Goal: Task Accomplishment & Management: Manage account settings

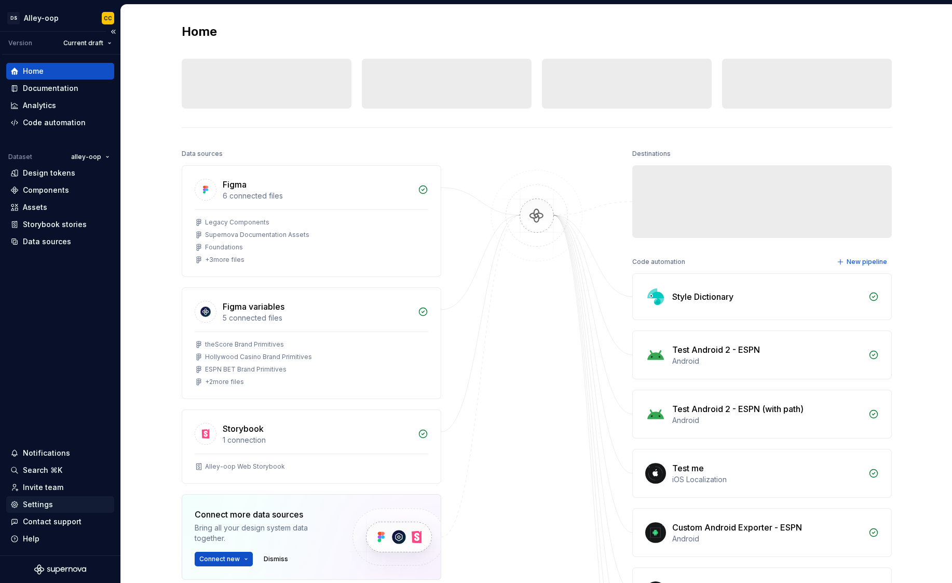
click at [56, 500] on div "Settings" at bounding box center [60, 504] width 100 height 10
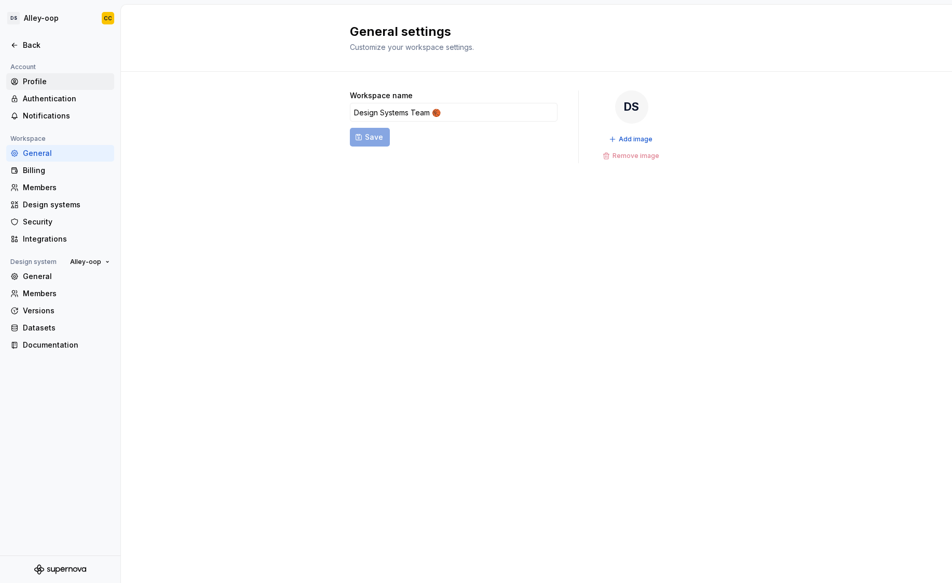
click at [72, 81] on div "Profile" at bounding box center [66, 81] width 87 height 10
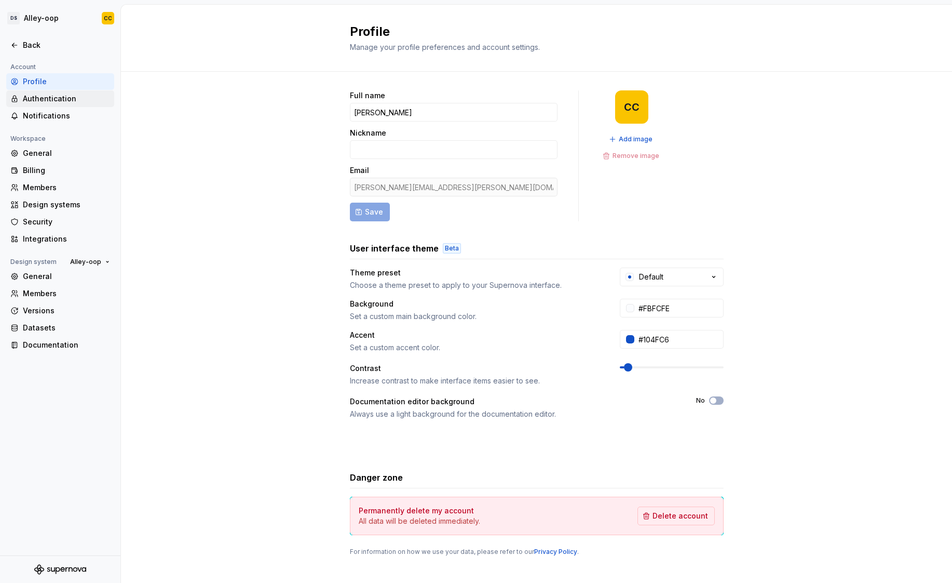
click at [43, 97] on div "Authentication" at bounding box center [66, 98] width 87 height 10
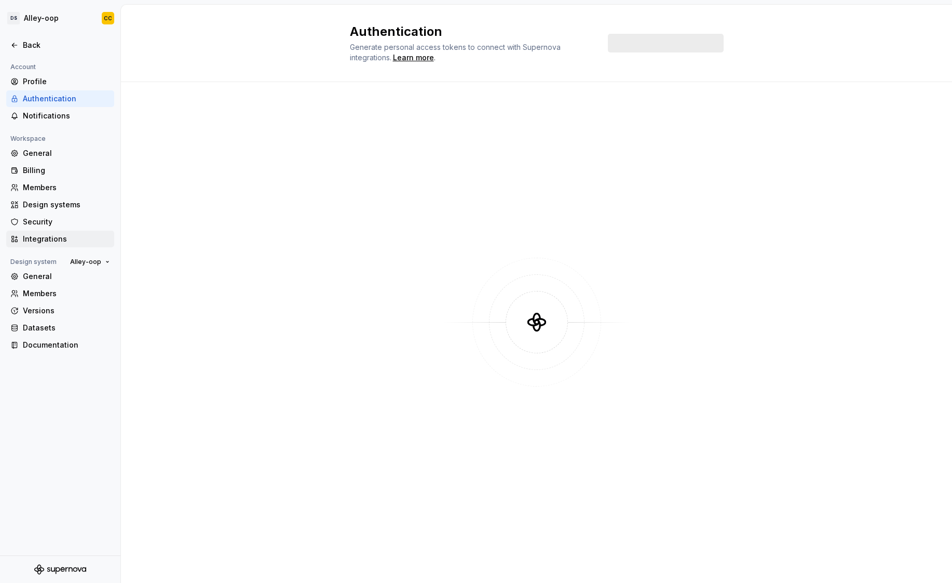
click at [54, 236] on div "Integrations" at bounding box center [66, 239] width 87 height 10
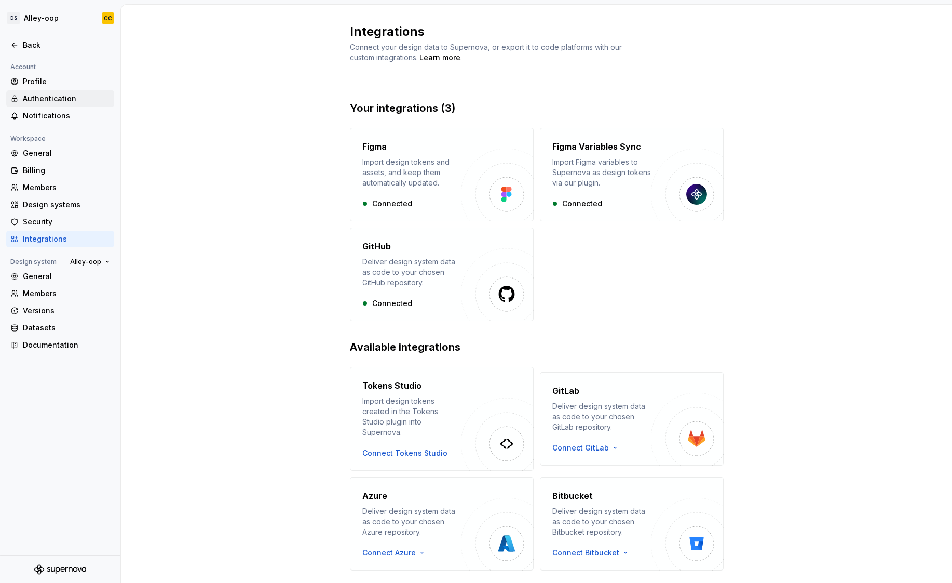
click at [77, 97] on div "Authentication" at bounding box center [66, 98] width 87 height 10
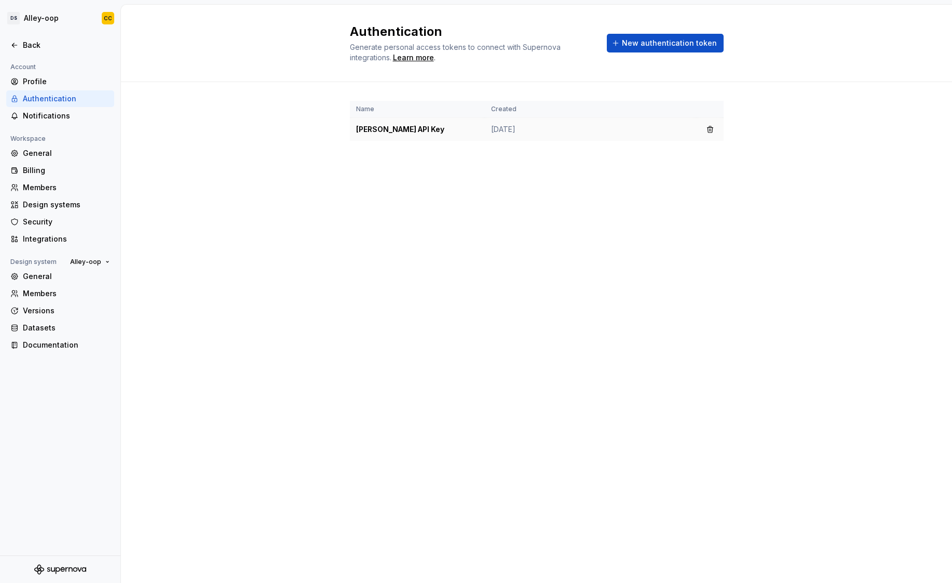
click at [404, 131] on td "[PERSON_NAME] API Key" at bounding box center [417, 129] width 135 height 23
click at [707, 132] on button "button" at bounding box center [710, 129] width 15 height 15
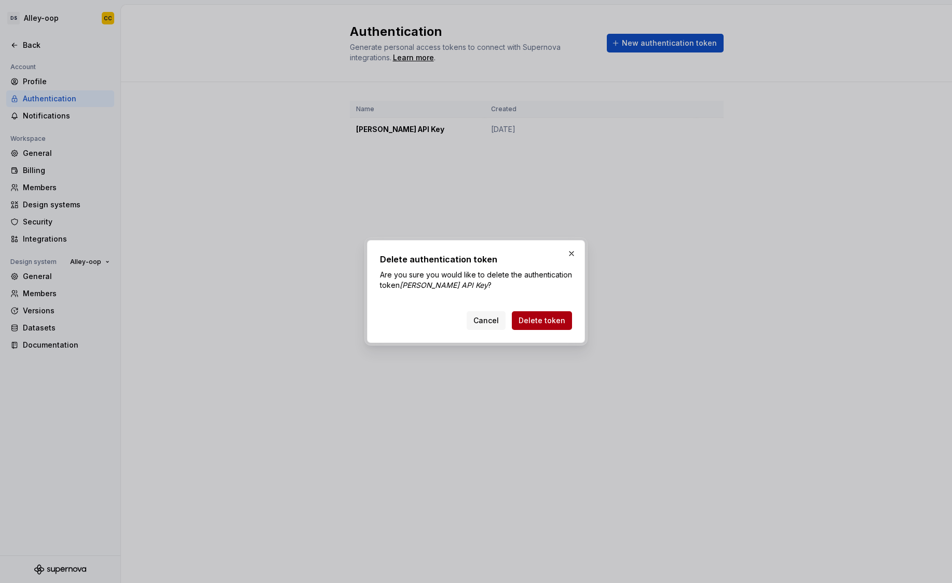
click at [550, 322] on span "Delete token" at bounding box center [542, 320] width 47 height 10
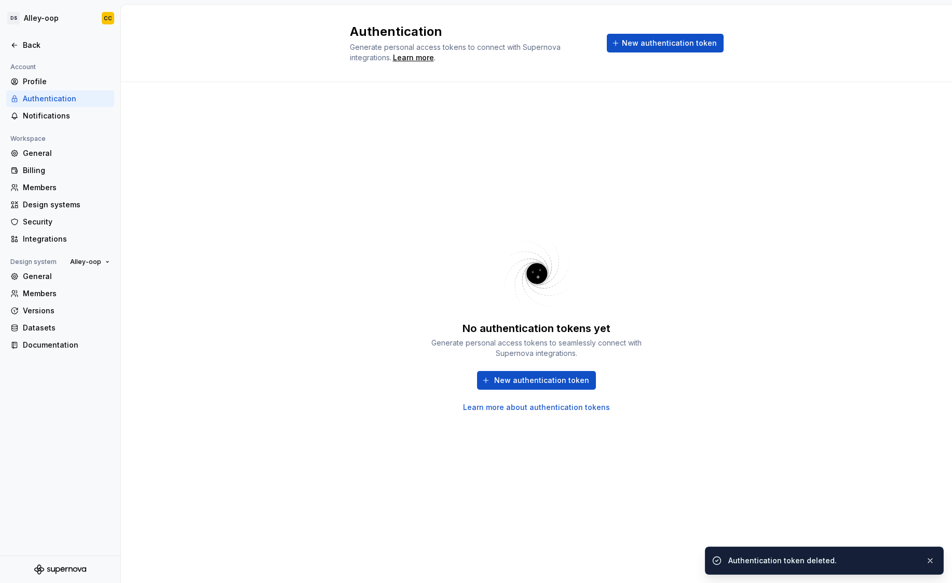
click at [534, 368] on div "No authentication tokens yet Generate personal access tokens to seamlessly conn…" at bounding box center [537, 366] width 218 height 91
click at [537, 377] on span "New authentication token" at bounding box center [541, 380] width 95 height 10
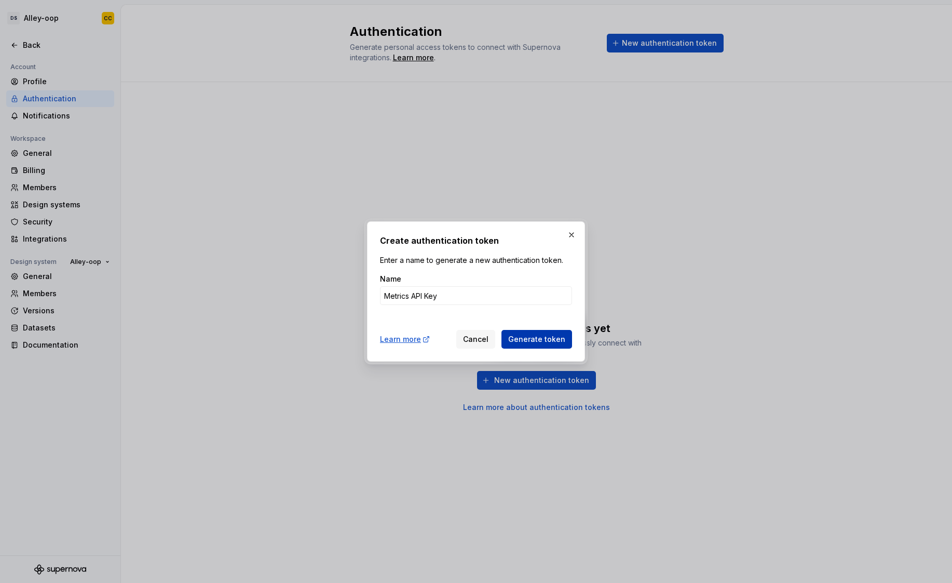
type input "Metrics API Key"
click at [538, 332] on button "Generate token" at bounding box center [537, 339] width 71 height 19
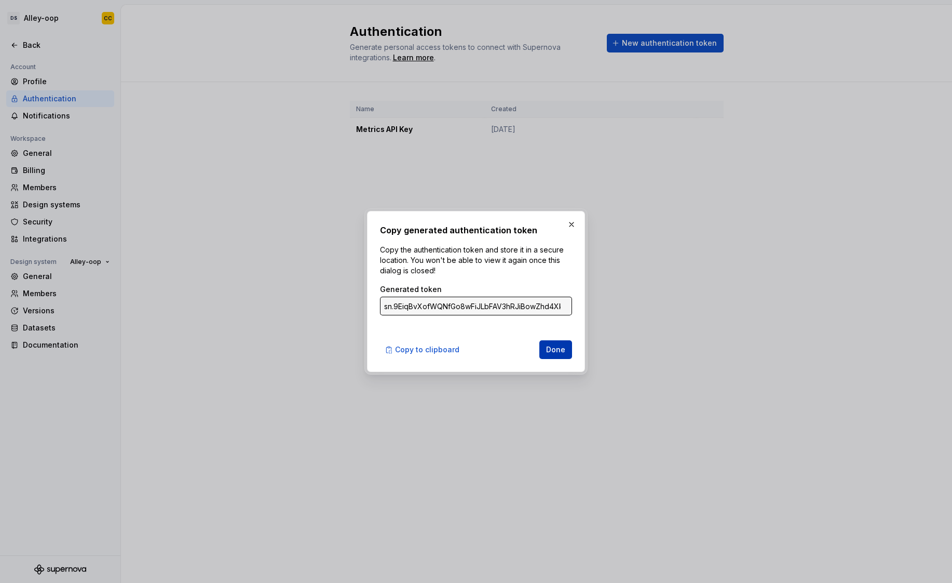
click at [564, 349] on span "Done" at bounding box center [555, 349] width 19 height 10
click at [564, 349] on div "Authentication Generate personal access tokens to connect with Supernova integr…" at bounding box center [536, 294] width 831 height 578
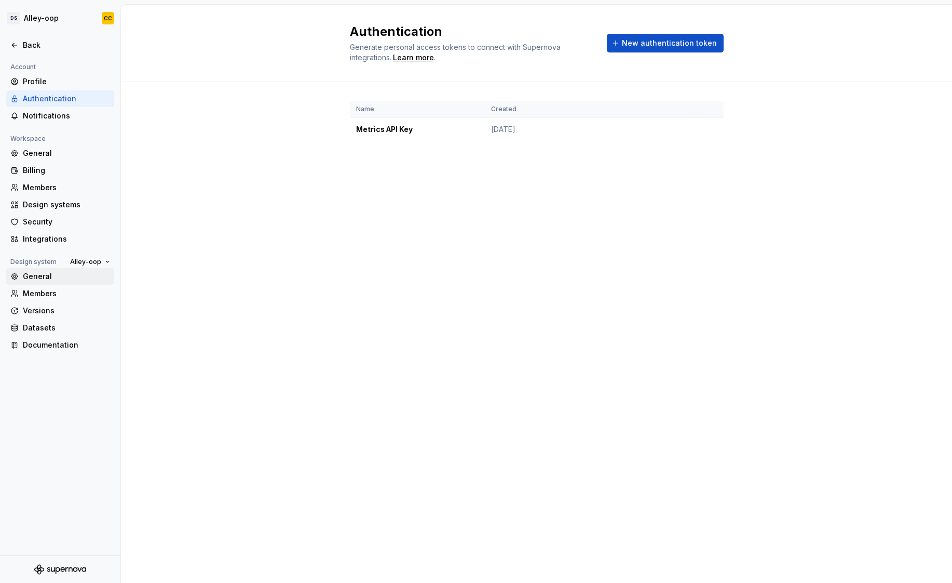
click at [52, 276] on div "General" at bounding box center [66, 276] width 87 height 10
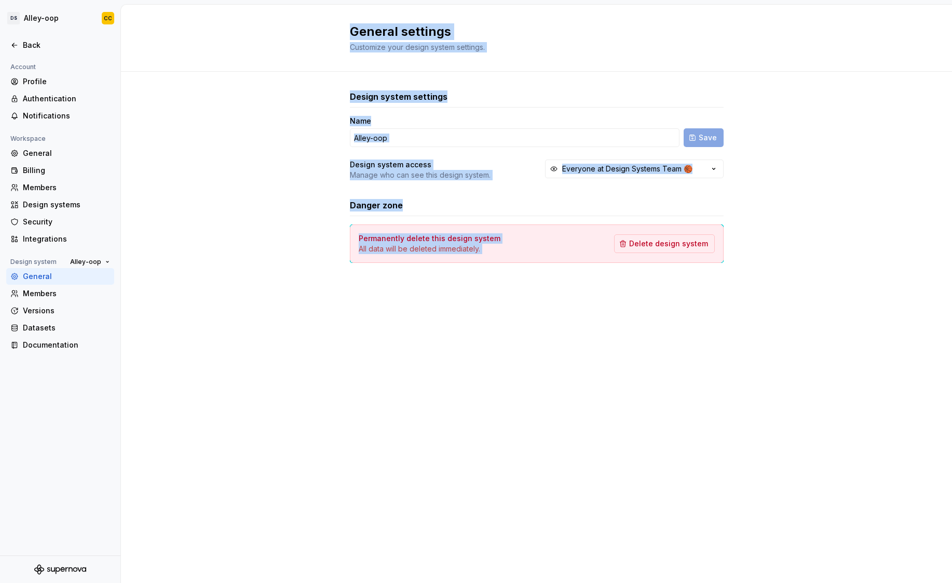
click at [265, 250] on div "Design system settings Name Alley-oop Save Design system access Manage who can …" at bounding box center [536, 187] width 831 height 231
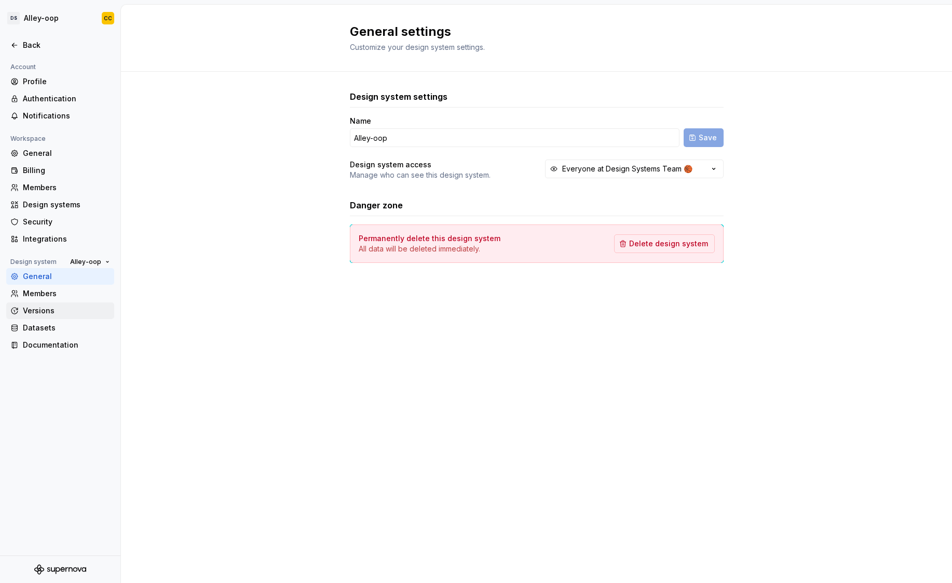
click at [77, 310] on div "Versions" at bounding box center [66, 310] width 87 height 10
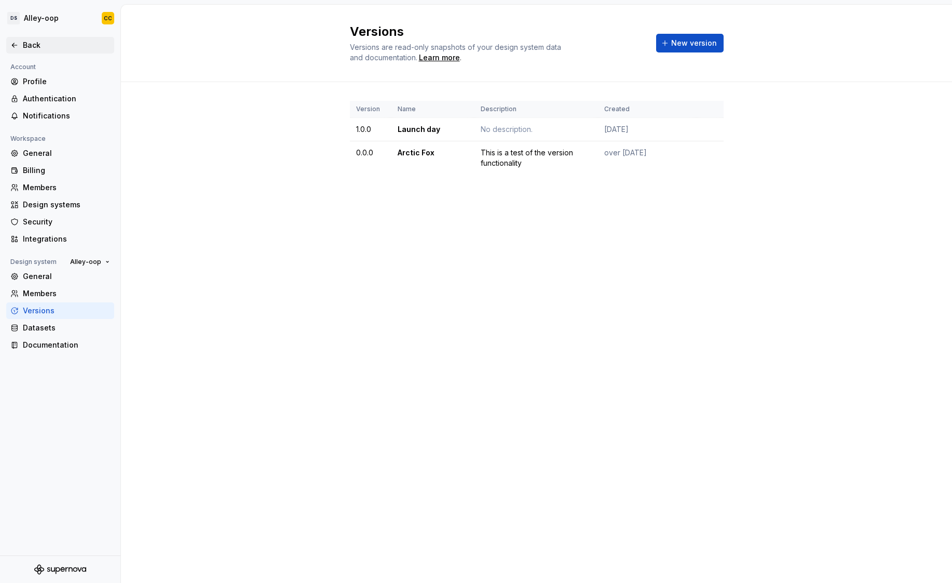
click at [37, 43] on div "Back" at bounding box center [66, 45] width 87 height 10
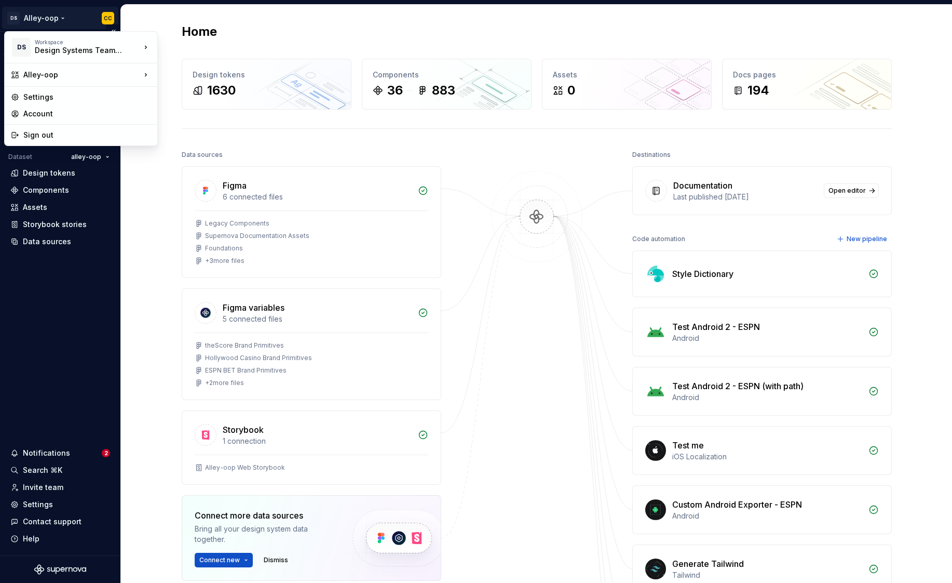
click at [49, 19] on html "[PERSON_NAME]-oop CC Version Current draft Home Documentation Analytics Code au…" at bounding box center [476, 291] width 952 height 583
click at [46, 95] on div "Settings" at bounding box center [87, 97] width 128 height 10
click at [46, 95] on div "Documentation" at bounding box center [60, 88] width 108 height 17
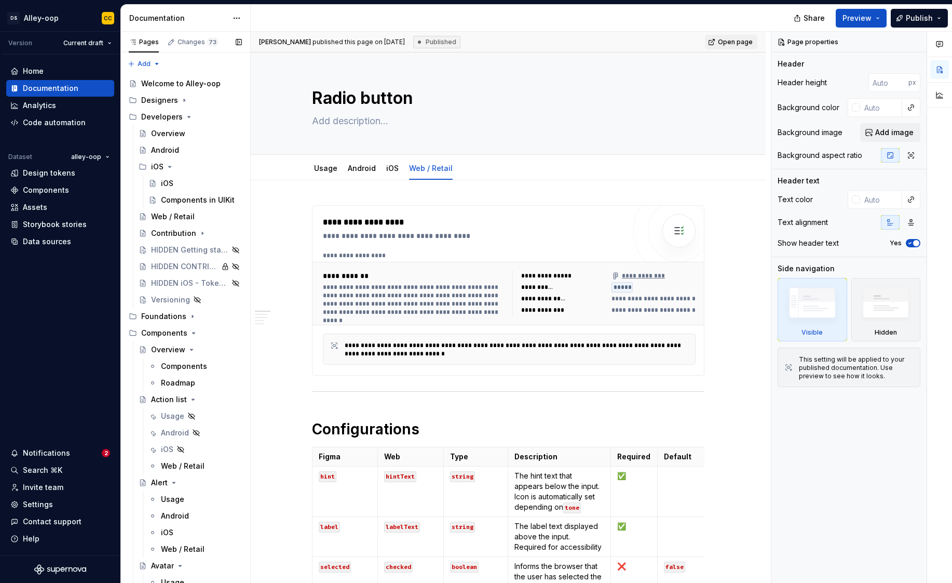
type textarea "*"
